Goal: Information Seeking & Learning: Check status

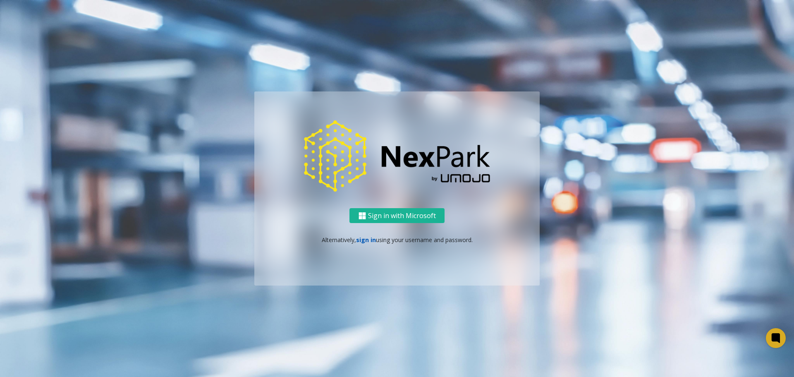
click at [363, 241] on link "sign in" at bounding box center [366, 240] width 20 height 8
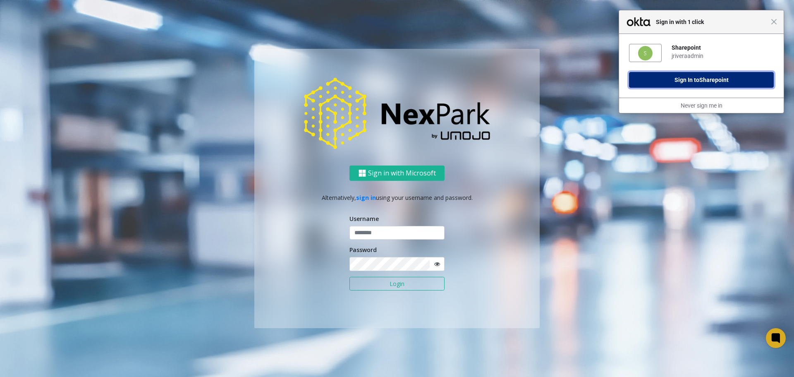
click at [720, 85] on button "Sign In to Sharepoint" at bounding box center [701, 80] width 145 height 16
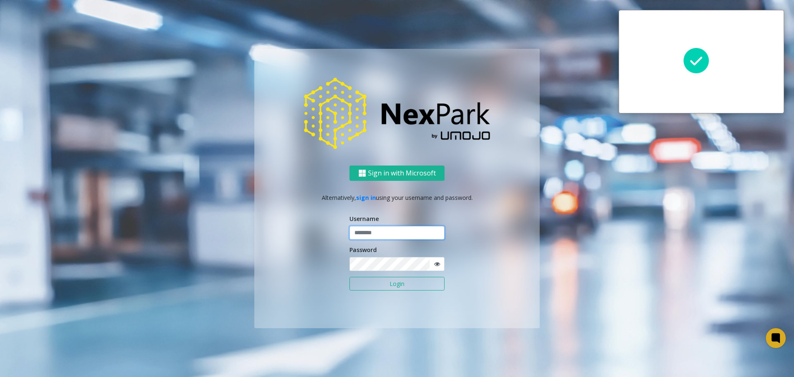
type input "**********"
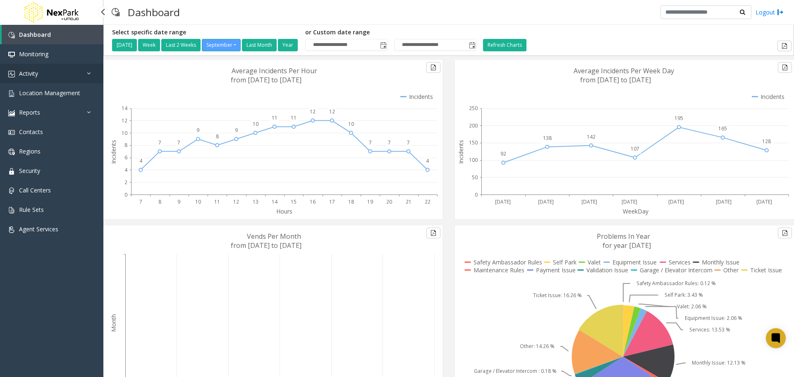
click at [42, 78] on link "Activity" at bounding box center [51, 73] width 103 height 19
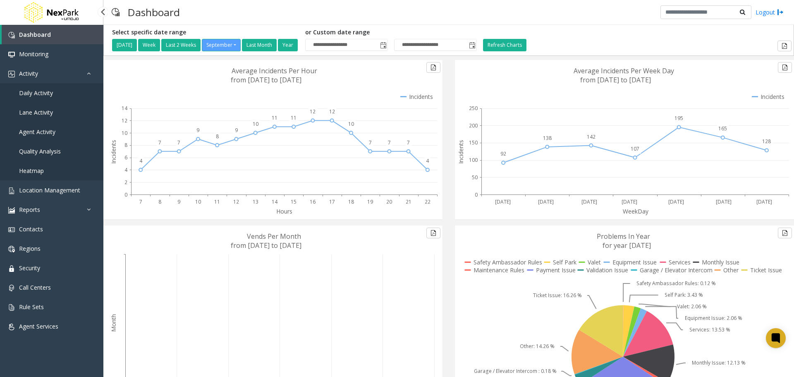
click at [45, 133] on span "Agent Activity" at bounding box center [37, 132] width 36 height 8
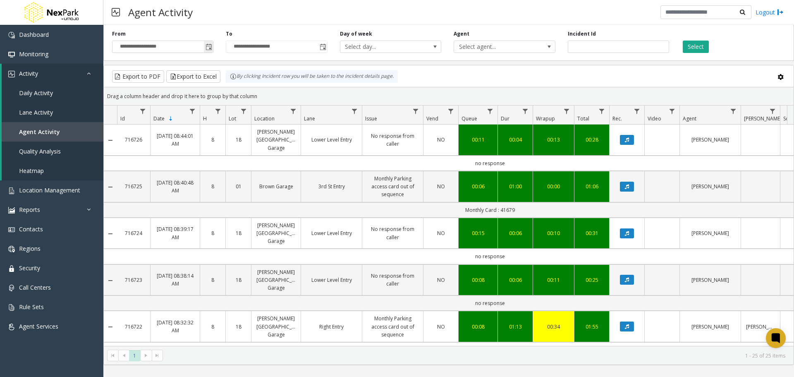
click at [208, 46] on span "Toggle popup" at bounding box center [208, 47] width 7 height 7
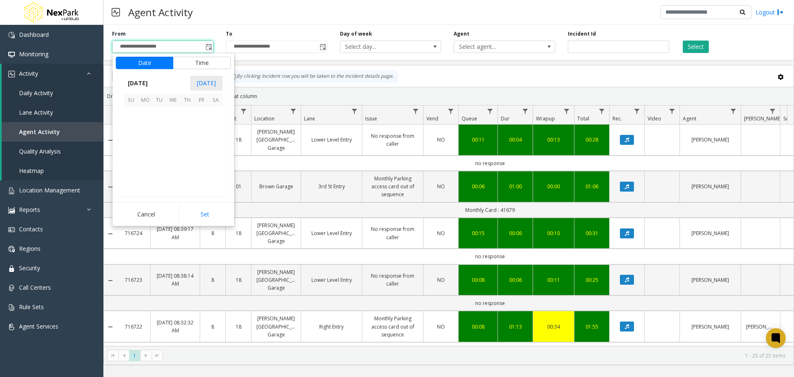
scroll to position [148371, 0]
click at [158, 157] on span "23" at bounding box center [159, 155] width 14 height 14
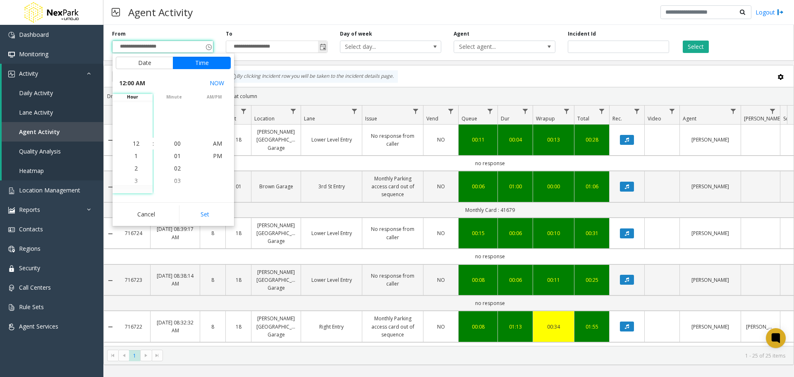
click at [319, 48] on span "Toggle popup" at bounding box center [322, 46] width 9 height 13
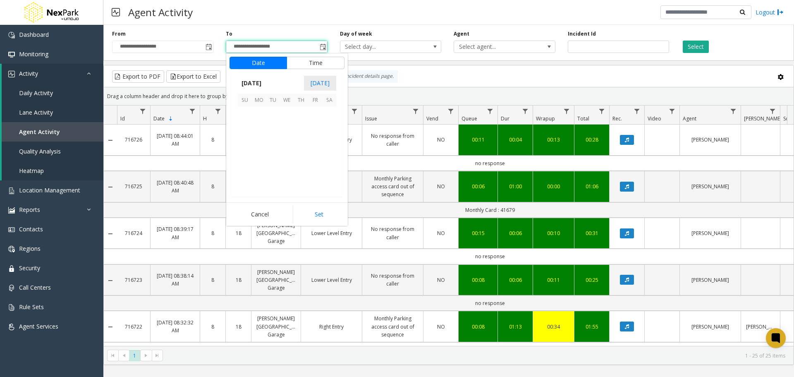
scroll to position [12, 0]
click at [271, 153] on span "23" at bounding box center [273, 155] width 14 height 14
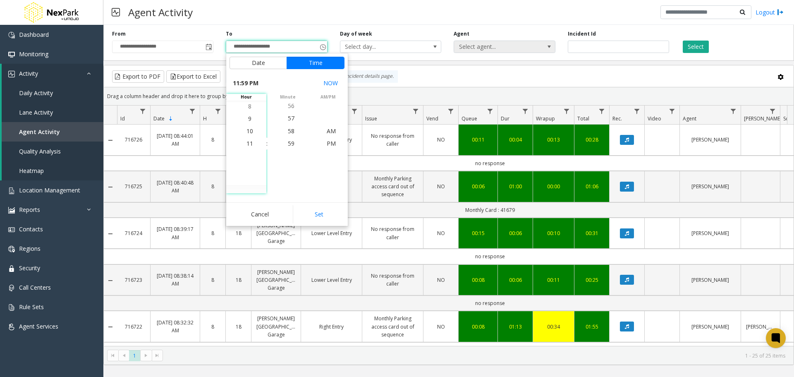
click at [512, 46] on span "Select agent..." at bounding box center [494, 47] width 81 height 12
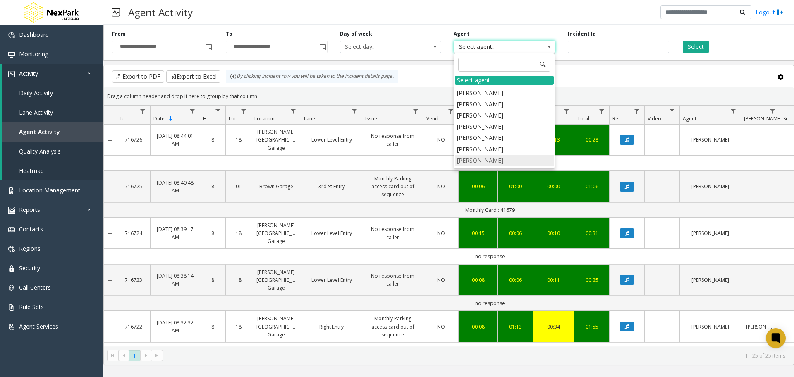
scroll to position [826, 0]
click at [481, 154] on li "[PERSON_NAME]" at bounding box center [504, 159] width 99 height 11
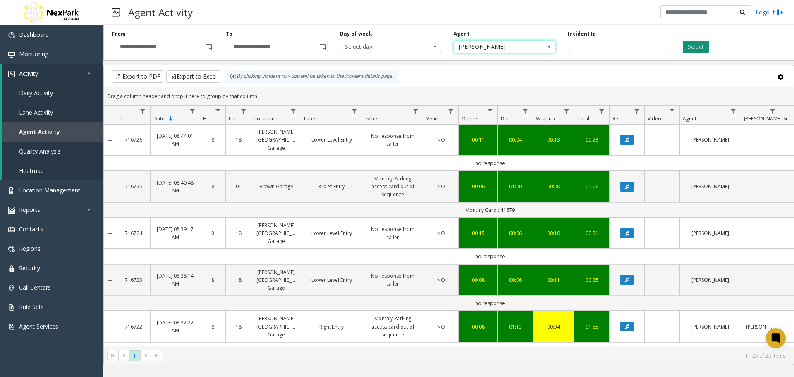
click at [693, 48] on button "Select" at bounding box center [696, 47] width 26 height 12
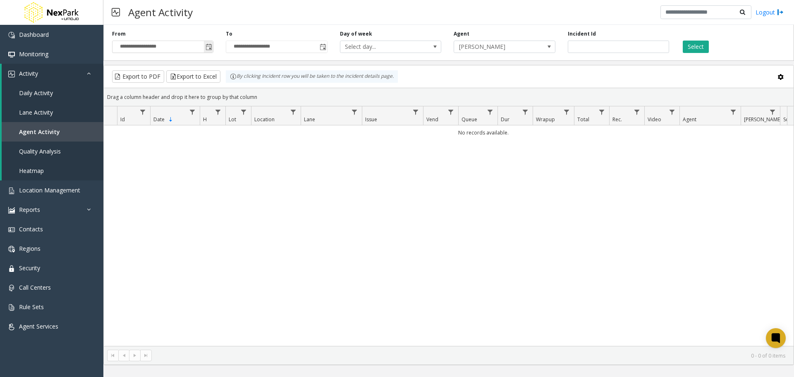
click at [208, 45] on span "Toggle popup" at bounding box center [208, 47] width 7 height 7
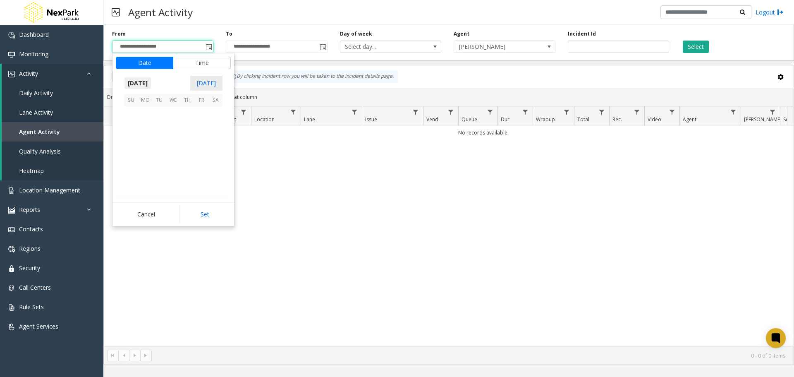
scroll to position [148371, 0]
click at [154, 155] on span "23" at bounding box center [159, 155] width 14 height 14
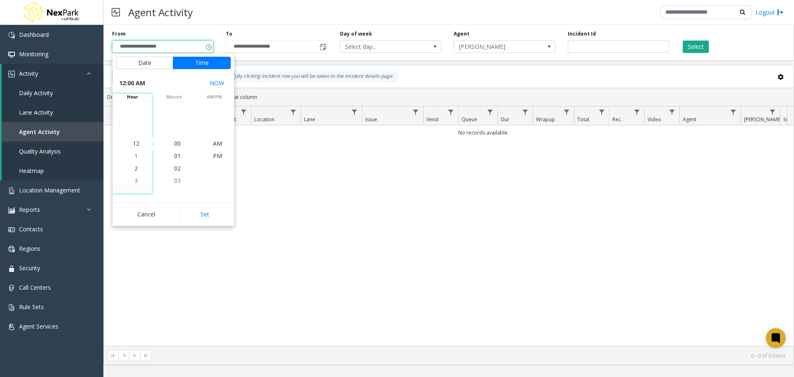
click at [136, 157] on li "1" at bounding box center [136, 156] width 29 height 12
click at [321, 44] on span "Toggle popup" at bounding box center [323, 47] width 7 height 7
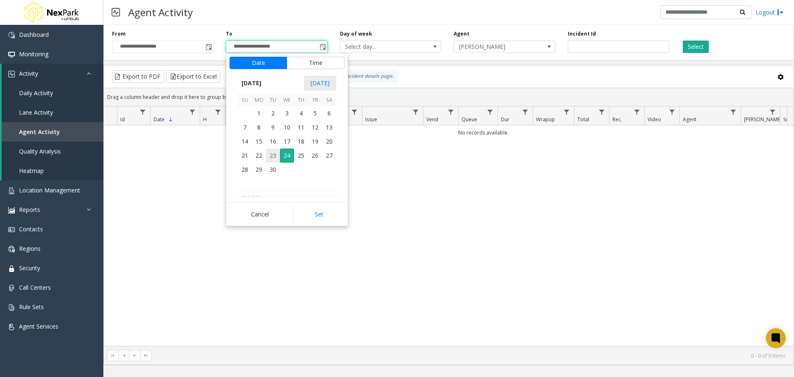
click at [274, 158] on span "23" at bounding box center [273, 155] width 14 height 14
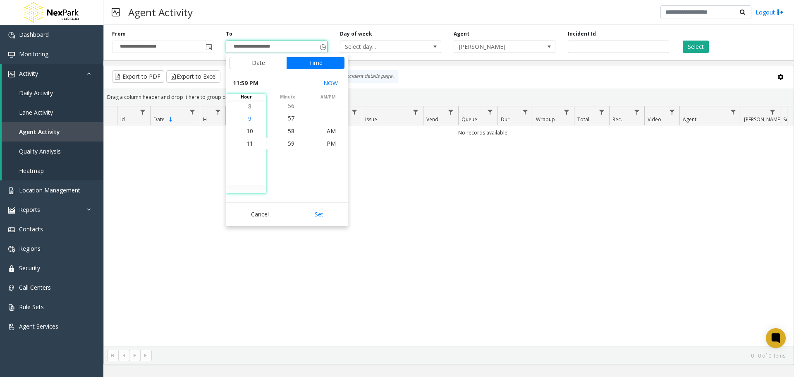
click at [248, 117] on span "9" at bounding box center [249, 119] width 3 height 8
click at [327, 64] on button "Time" at bounding box center [315, 63] width 58 height 12
click at [321, 214] on button "Set" at bounding box center [319, 214] width 52 height 18
type input "**********"
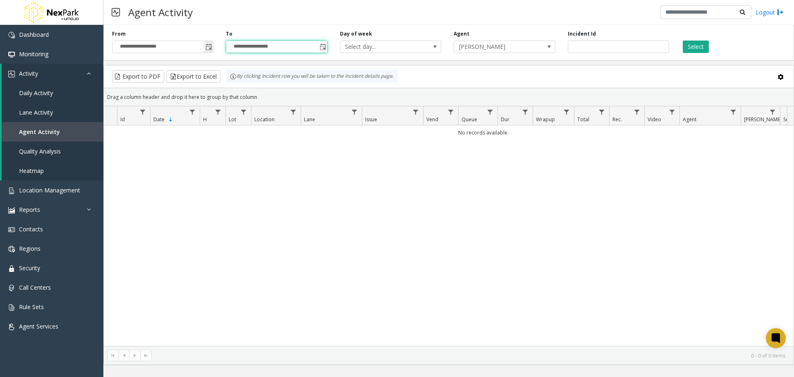
click at [206, 48] on span "Toggle popup" at bounding box center [208, 47] width 7 height 7
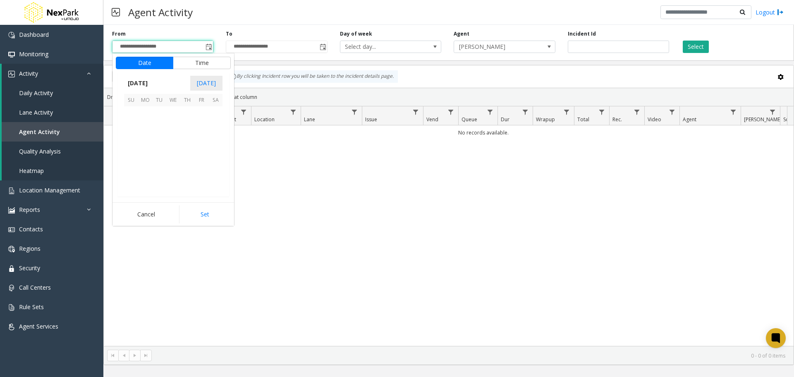
scroll to position [148371, 0]
click at [158, 153] on span "23" at bounding box center [159, 155] width 14 height 14
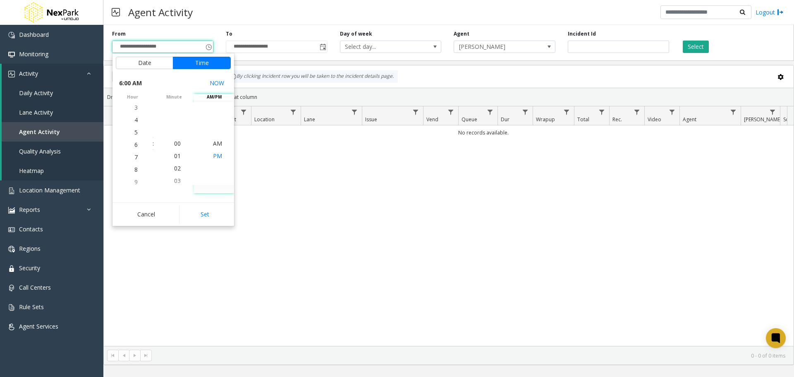
scroll to position [74, 0]
click at [213, 155] on span "PM" at bounding box center [217, 156] width 9 height 8
click at [134, 116] on span "4" at bounding box center [135, 119] width 3 height 8
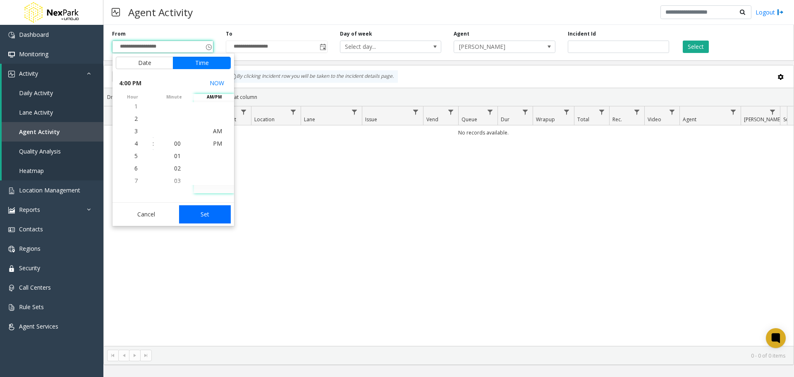
drag, startPoint x: 208, startPoint y: 212, endPoint x: 224, endPoint y: 200, distance: 19.5
click at [208, 212] on button "Set" at bounding box center [205, 214] width 52 height 18
type input "**********"
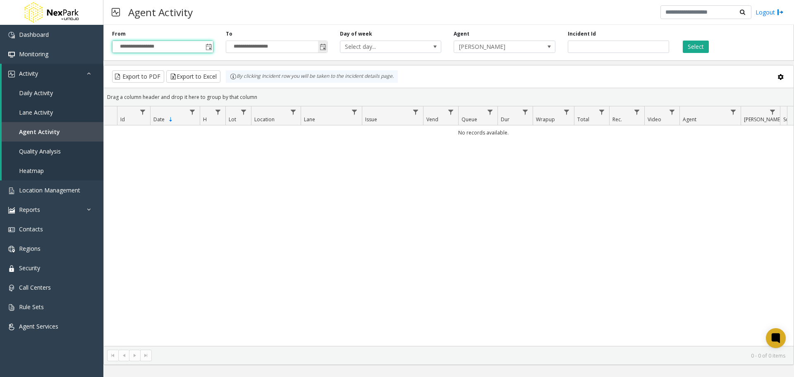
click at [321, 48] on span "Toggle popup" at bounding box center [323, 47] width 7 height 7
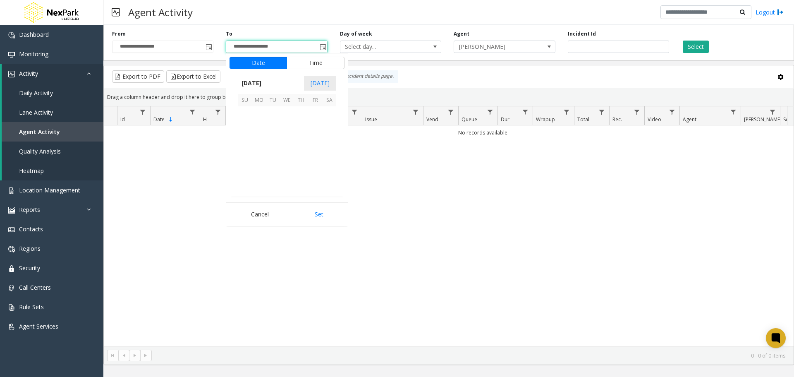
scroll to position [12, 0]
click at [312, 67] on button "Time" at bounding box center [315, 63] width 58 height 12
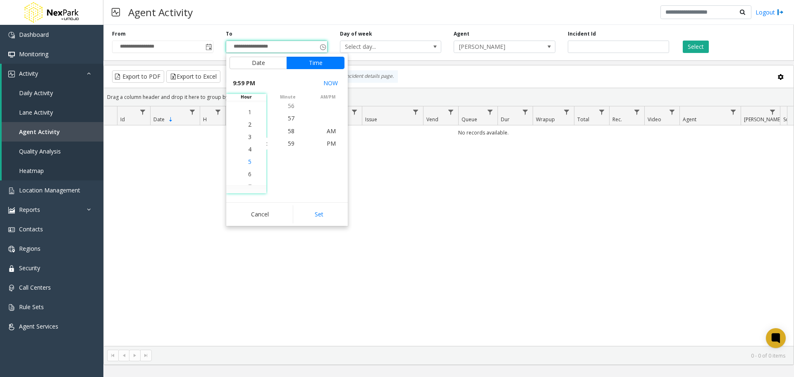
scroll to position [186, 0]
click at [248, 169] on span "5" at bounding box center [249, 168] width 3 height 8
click at [288, 132] on span "58" at bounding box center [291, 131] width 7 height 8
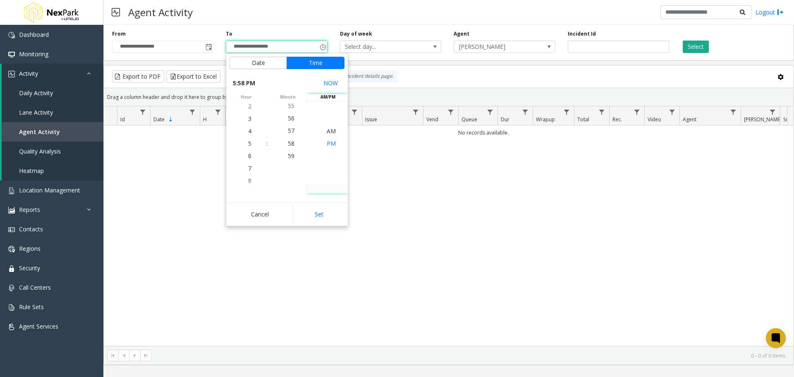
click at [327, 146] on span "PM" at bounding box center [331, 143] width 9 height 8
click at [322, 221] on button "Set" at bounding box center [319, 214] width 52 height 18
type input "**********"
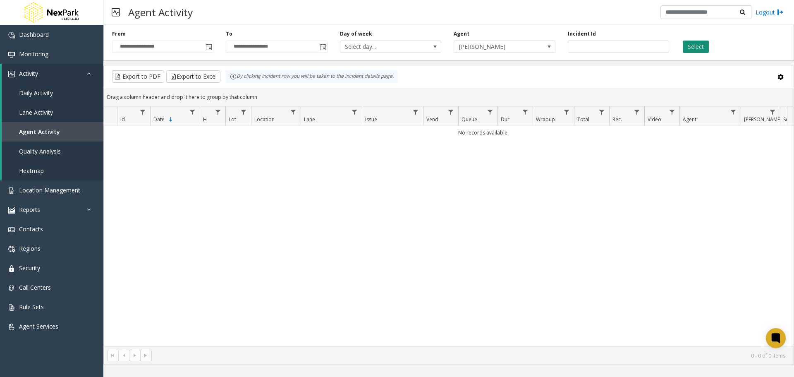
click at [695, 49] on button "Select" at bounding box center [696, 47] width 26 height 12
click at [422, 44] on span "Select day..." at bounding box center [390, 47] width 101 height 12
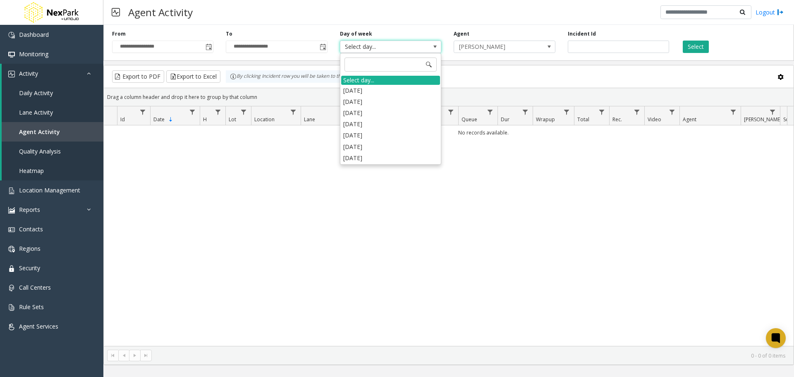
click at [370, 113] on li "[DATE]" at bounding box center [390, 112] width 99 height 11
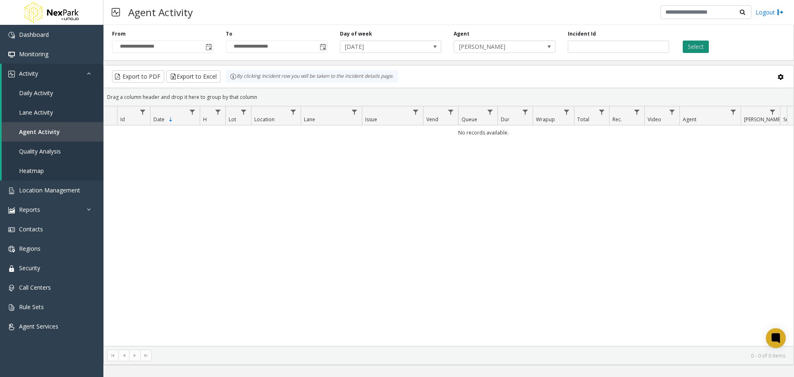
click at [690, 46] on button "Select" at bounding box center [696, 47] width 26 height 12
click at [48, 92] on span "Daily Activity" at bounding box center [36, 93] width 34 height 8
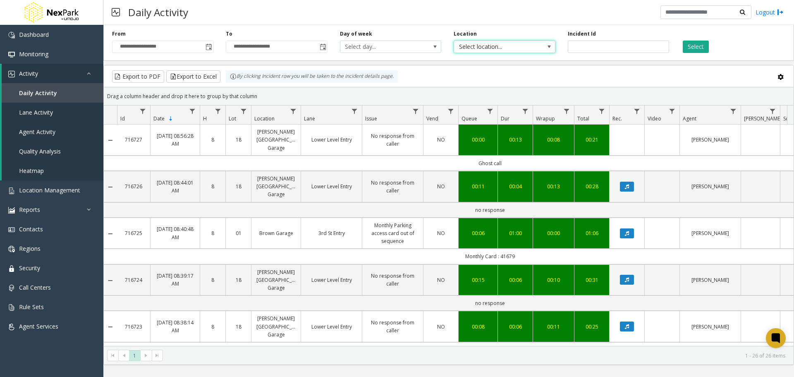
click at [516, 45] on span "Select location..." at bounding box center [494, 47] width 81 height 12
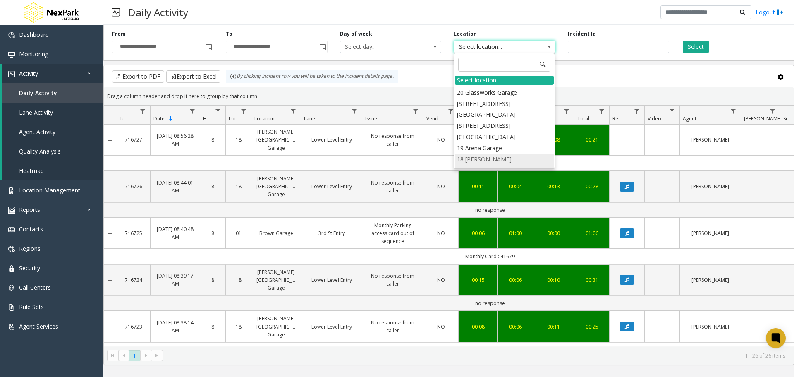
scroll to position [96, 0]
click at [491, 144] on li "18 [PERSON_NAME][GEOGRAPHIC_DATA] Garage" at bounding box center [504, 154] width 99 height 21
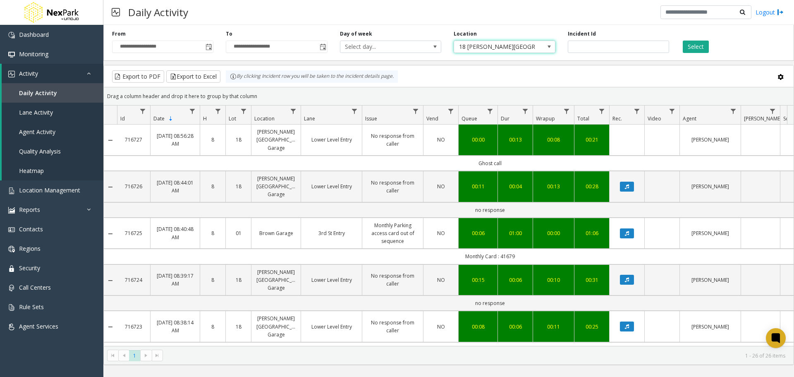
scroll to position [0, 0]
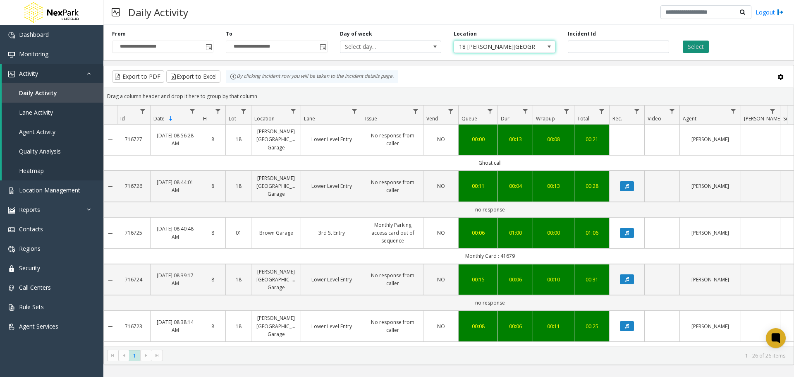
click at [695, 47] on button "Select" at bounding box center [696, 47] width 26 height 12
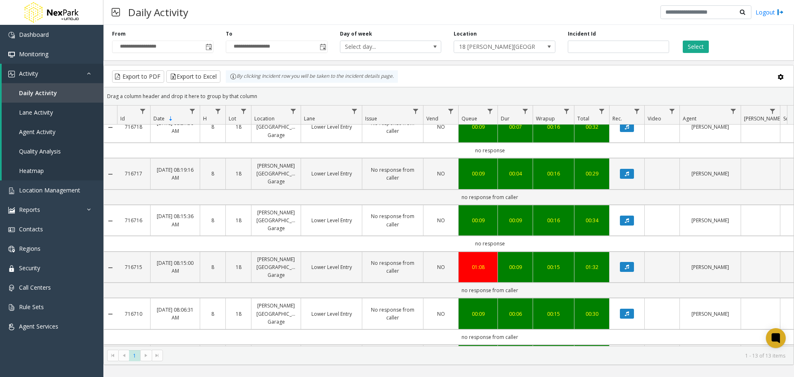
scroll to position [295, 0]
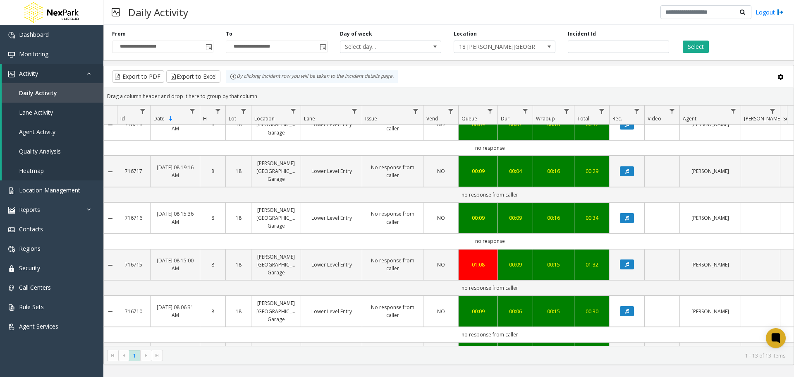
click at [143, 356] on kendo-pager-next-buttons at bounding box center [151, 355] width 22 height 12
click at [203, 49] on input "**********" at bounding box center [162, 47] width 100 height 12
click at [208, 47] on span "Toggle popup" at bounding box center [208, 47] width 7 height 7
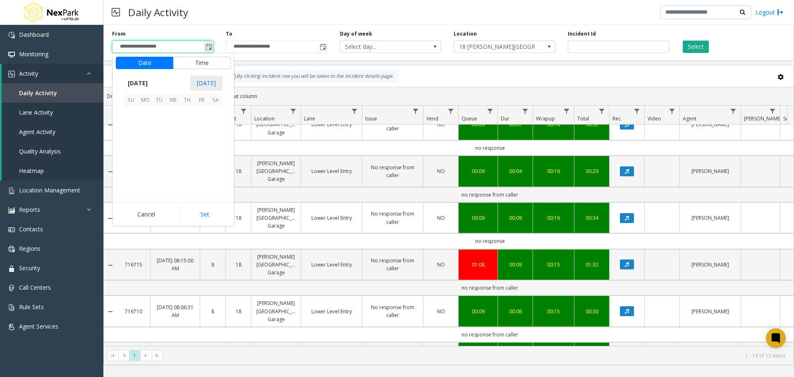
scroll to position [148371, 0]
click at [160, 154] on span "23" at bounding box center [159, 155] width 14 height 14
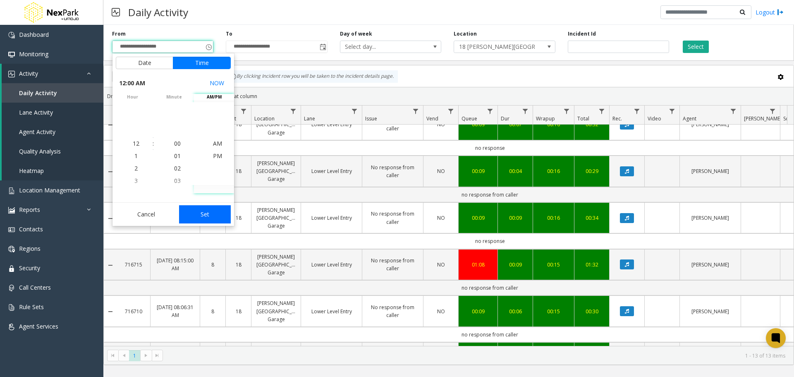
drag, startPoint x: 205, startPoint y: 217, endPoint x: 336, endPoint y: 162, distance: 141.7
click at [205, 217] on button "Set" at bounding box center [205, 214] width 52 height 18
type input "**********"
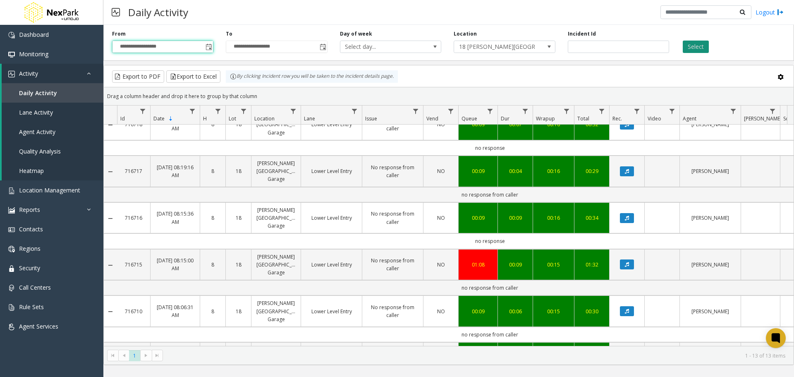
click at [704, 48] on button "Select" at bounding box center [696, 47] width 26 height 12
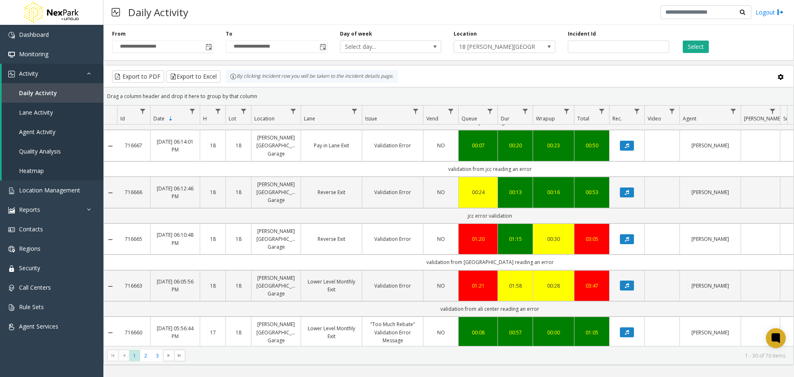
scroll to position [741, 0]
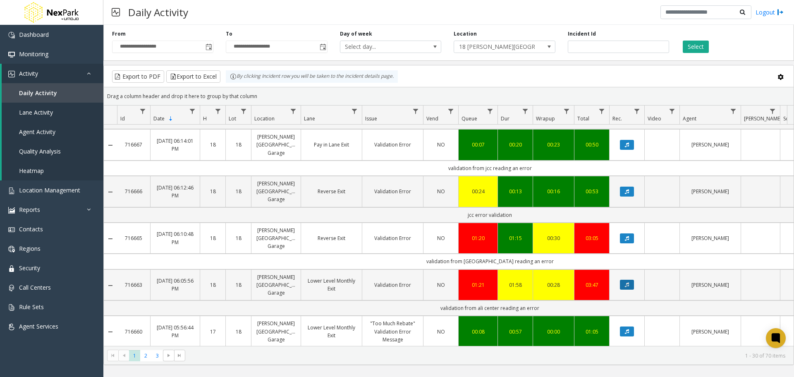
click at [625, 282] on icon "Data table" at bounding box center [627, 284] width 4 height 5
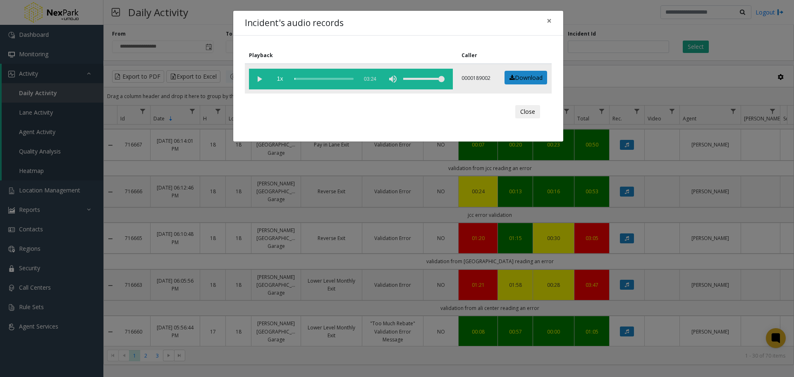
click at [257, 76] on vg-play-pause at bounding box center [259, 79] width 21 height 21
click at [526, 113] on button "Close" at bounding box center [527, 111] width 25 height 13
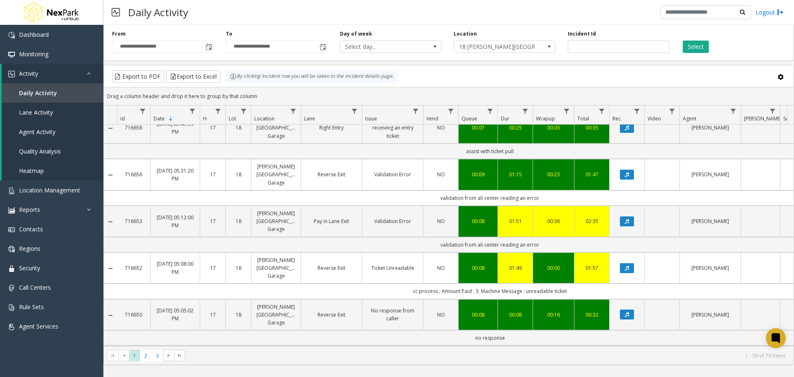
scroll to position [993, 0]
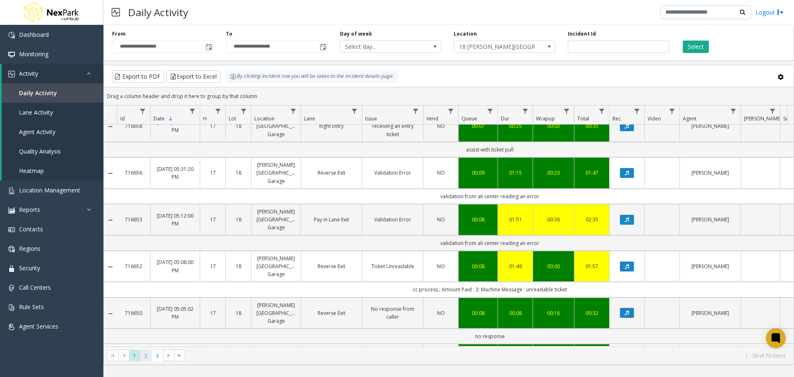
click at [146, 358] on span "2" at bounding box center [145, 355] width 11 height 11
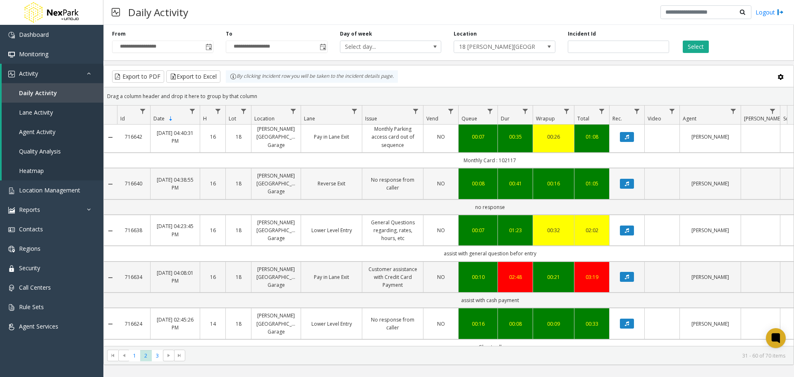
scroll to position [2, 0]
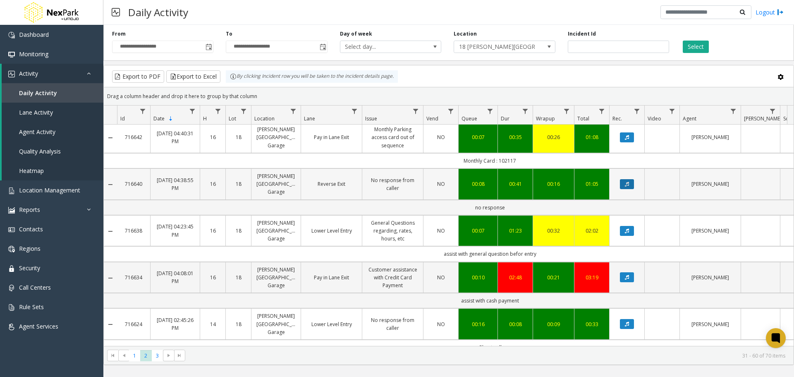
click at [628, 181] on icon "Data table" at bounding box center [627, 183] width 4 height 5
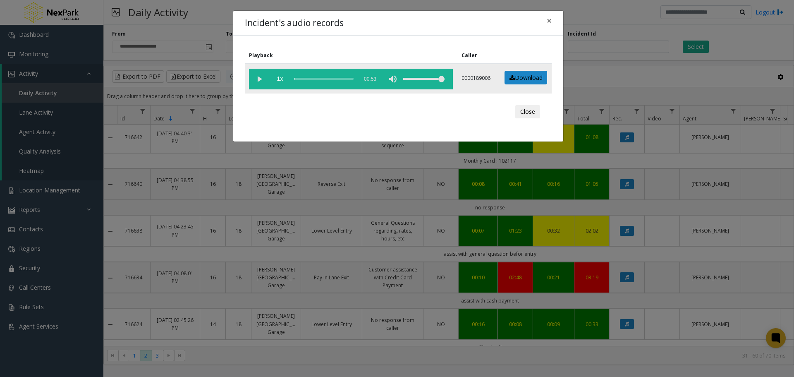
click at [260, 79] on vg-play-pause at bounding box center [259, 79] width 21 height 21
click at [308, 79] on div "scrub bar" at bounding box center [323, 79] width 59 height 21
click at [523, 110] on button "Close" at bounding box center [527, 111] width 25 height 13
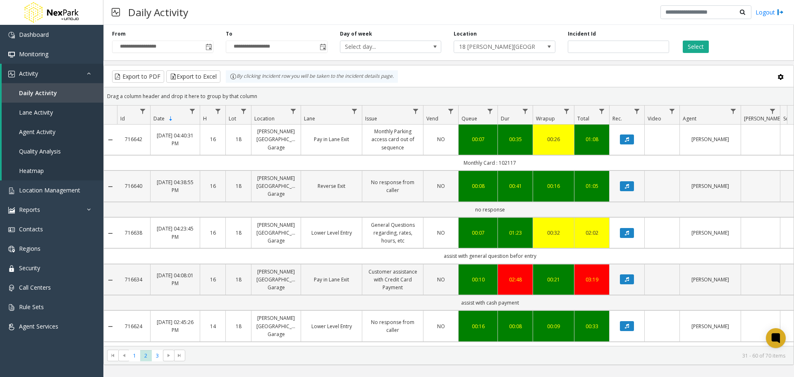
scroll to position [0, 0]
